Goal: Task Accomplishment & Management: Manage account settings

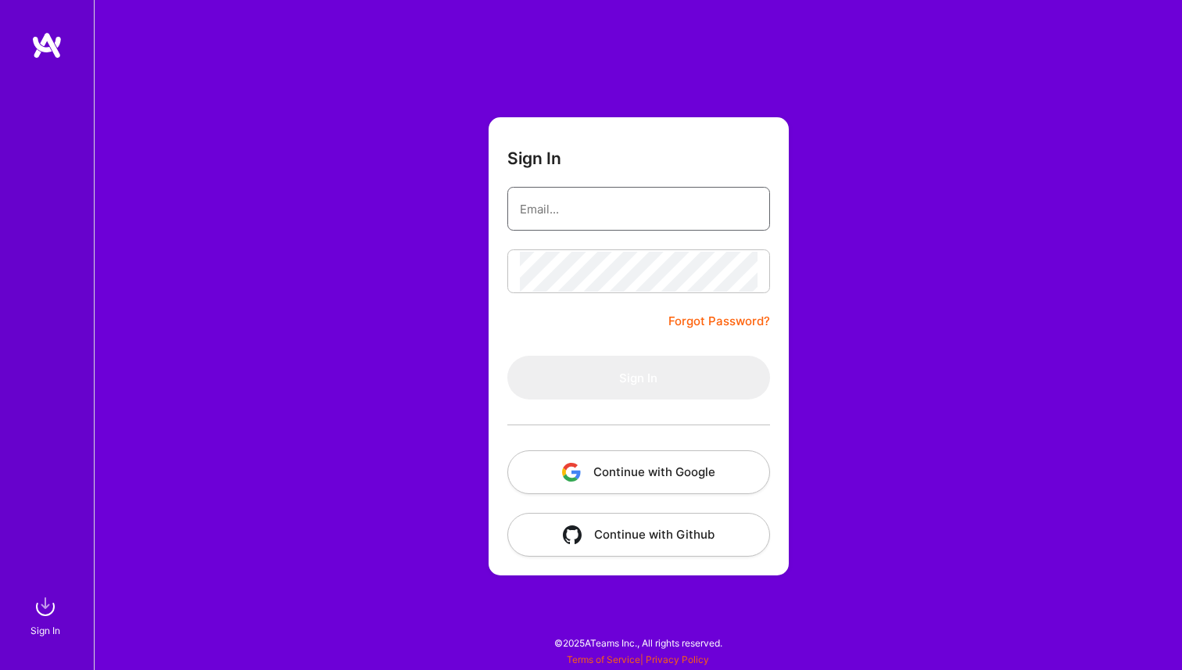
type input "[EMAIL_ADDRESS][DOMAIN_NAME]"
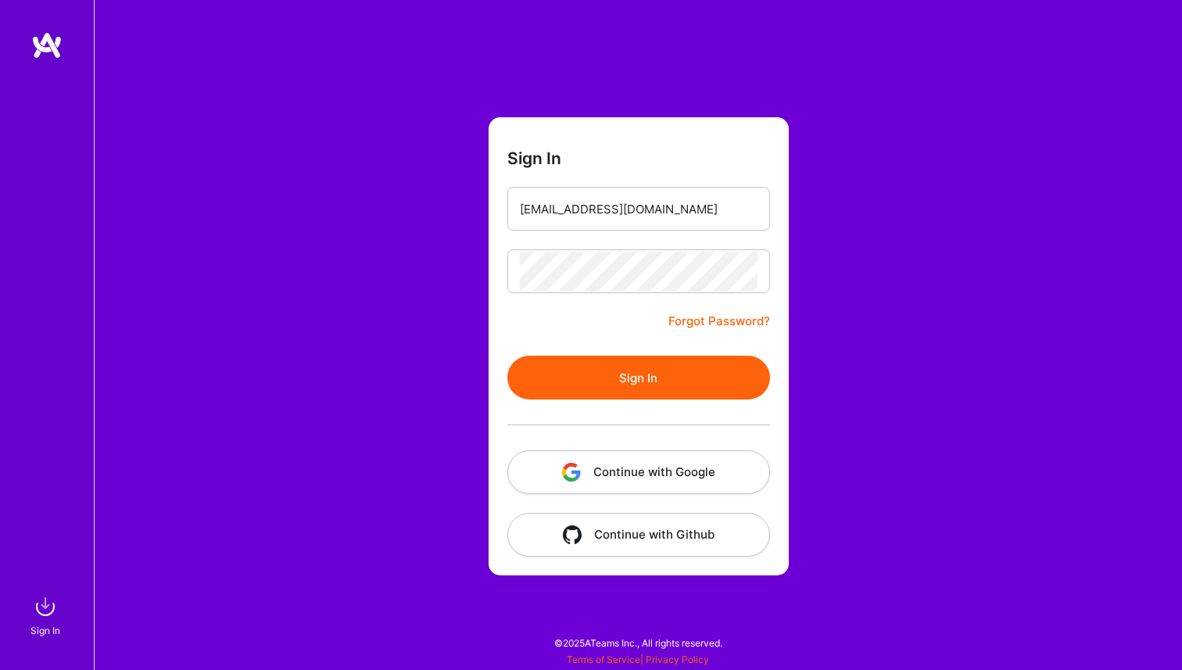
click at [608, 322] on form "Sign In [EMAIL_ADDRESS][DOMAIN_NAME] Forgot Password? Sign In Continue with Goo…" at bounding box center [639, 346] width 300 height 458
click at [621, 385] on button "Sign In" at bounding box center [638, 378] width 263 height 44
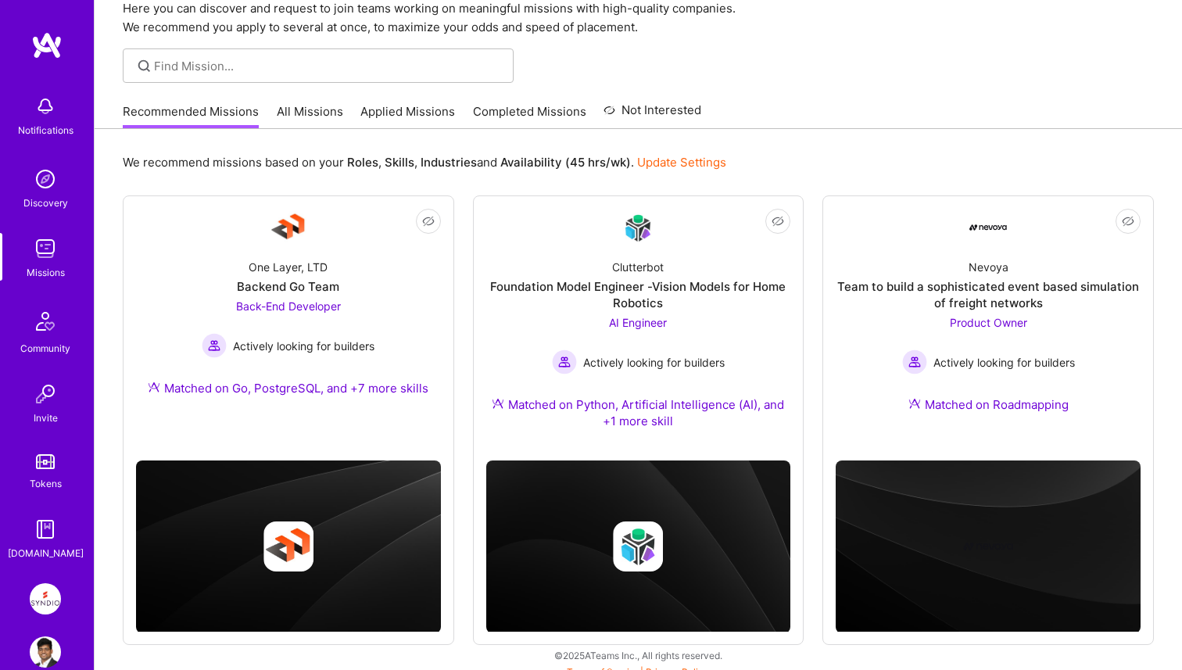
scroll to position [81, 0]
